Goal: Information Seeking & Learning: Learn about a topic

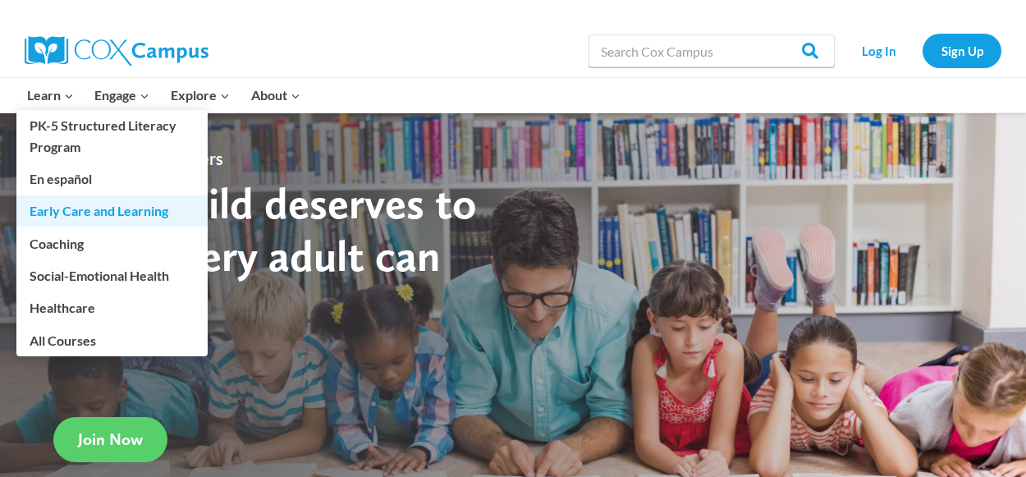
click at [77, 208] on link "Early Care and Learning" at bounding box center [111, 210] width 191 height 31
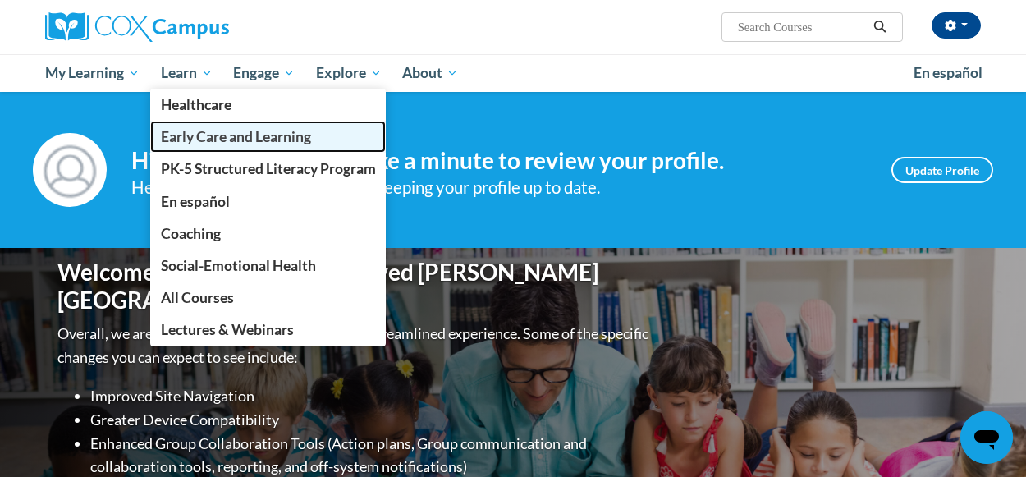
click at [208, 133] on span "Early Care and Learning" at bounding box center [236, 136] width 150 height 17
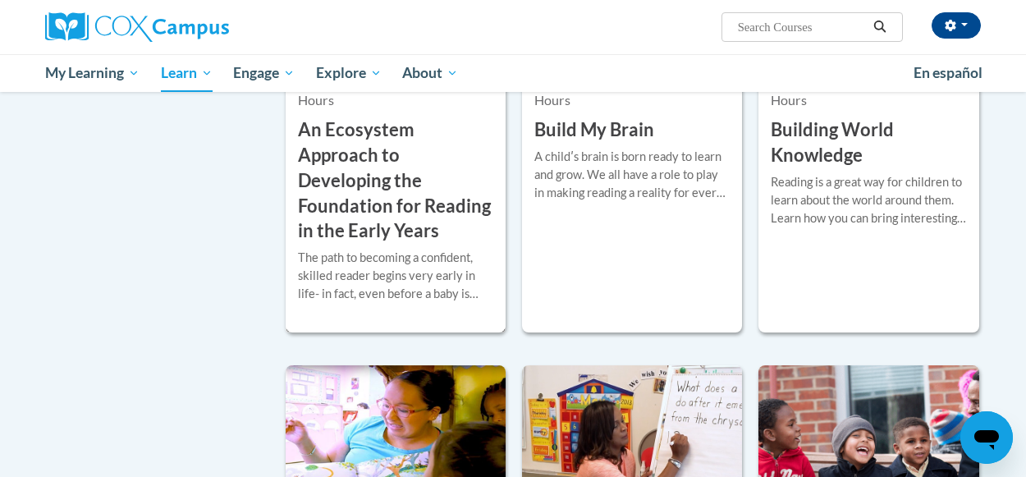
click at [437, 185] on h3 "An Ecosystem Approach to Developing the Foundation for Reading in the Early Yea…" at bounding box center [395, 180] width 195 height 126
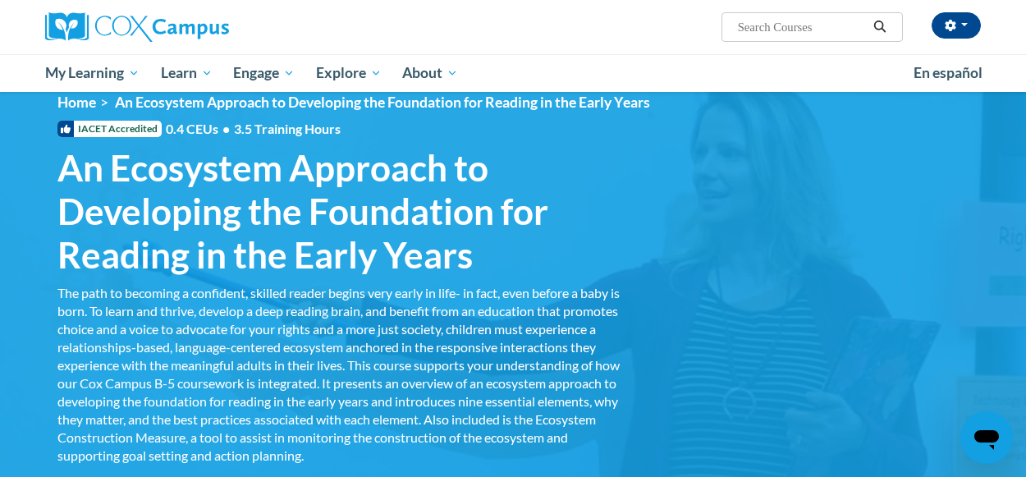
drag, startPoint x: 0, startPoint y: 0, endPoint x: 1013, endPoint y: 117, distance: 1020.2
click at [1013, 117] on html "[PERSON_NAME] ([GEOGRAPHIC_DATA]/New_York UTC-04:00) My Profile Inbox My Transc…" at bounding box center [513, 215] width 1026 height 477
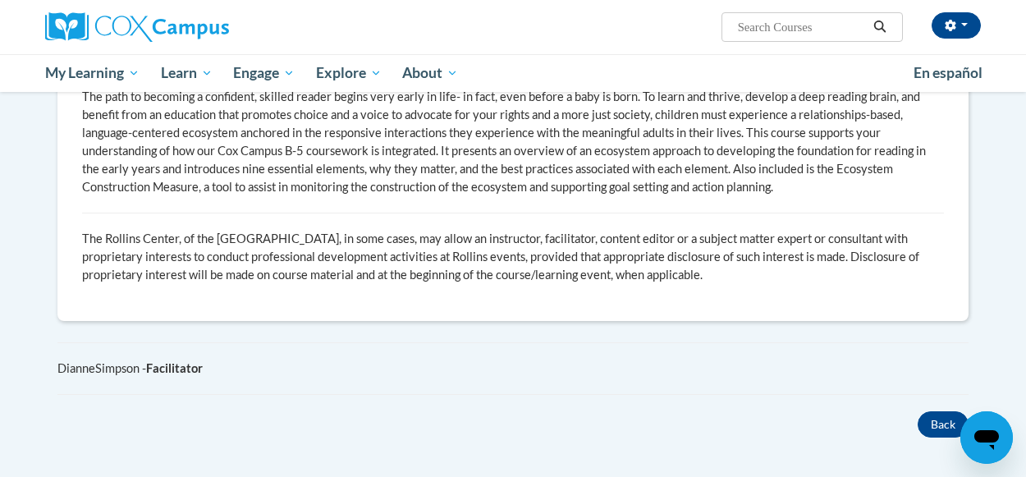
scroll to position [1050, 0]
